Goal: Task Accomplishment & Management: Use online tool/utility

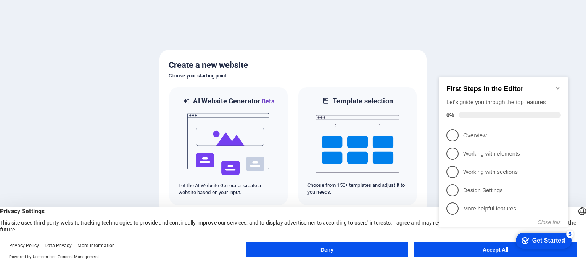
click at [470, 250] on div "checkmark Get Started 5 First Steps in the Editor Let's guide you through the t…" at bounding box center [505, 159] width 139 height 186
click at [560, 86] on icon "Minimize checklist" at bounding box center [558, 88] width 6 height 6
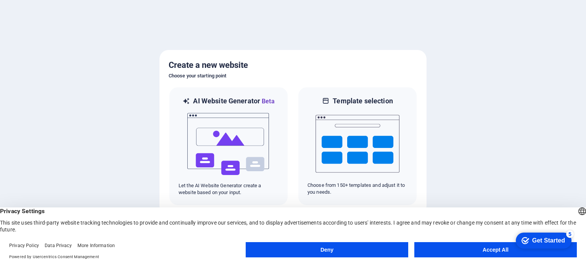
click at [453, 247] on button "Accept All" at bounding box center [496, 249] width 163 height 15
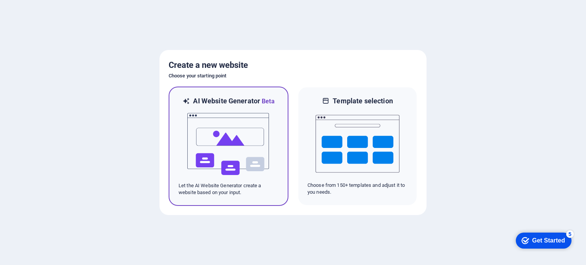
click at [231, 128] on img at bounding box center [229, 144] width 84 height 76
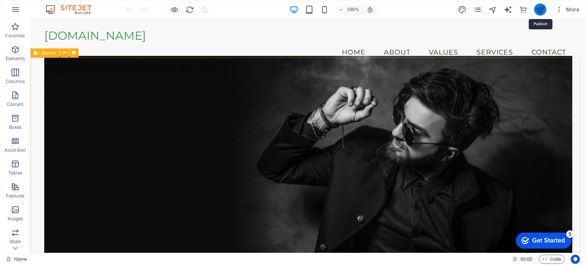
click at [538, 9] on icon "publish" at bounding box center [540, 9] width 9 height 9
